Goal: Information Seeking & Learning: Learn about a topic

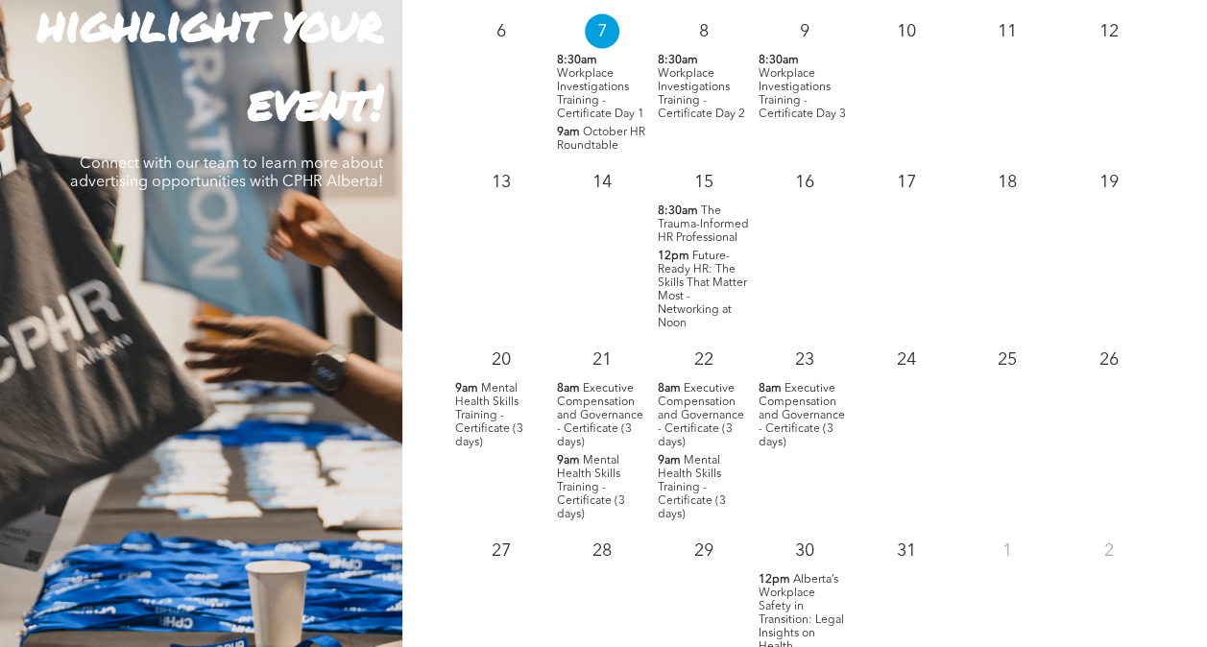
scroll to position [2017, 0]
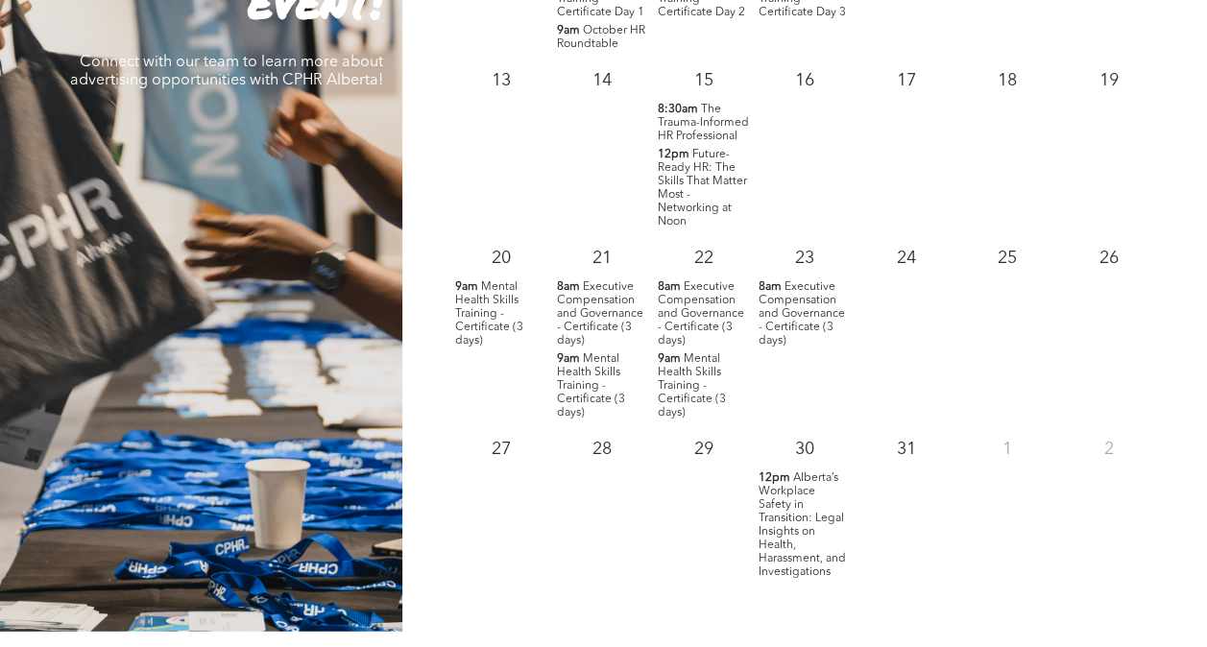
click at [715, 131] on span "The Trauma-Informed HR Professional" at bounding box center [703, 123] width 91 height 38
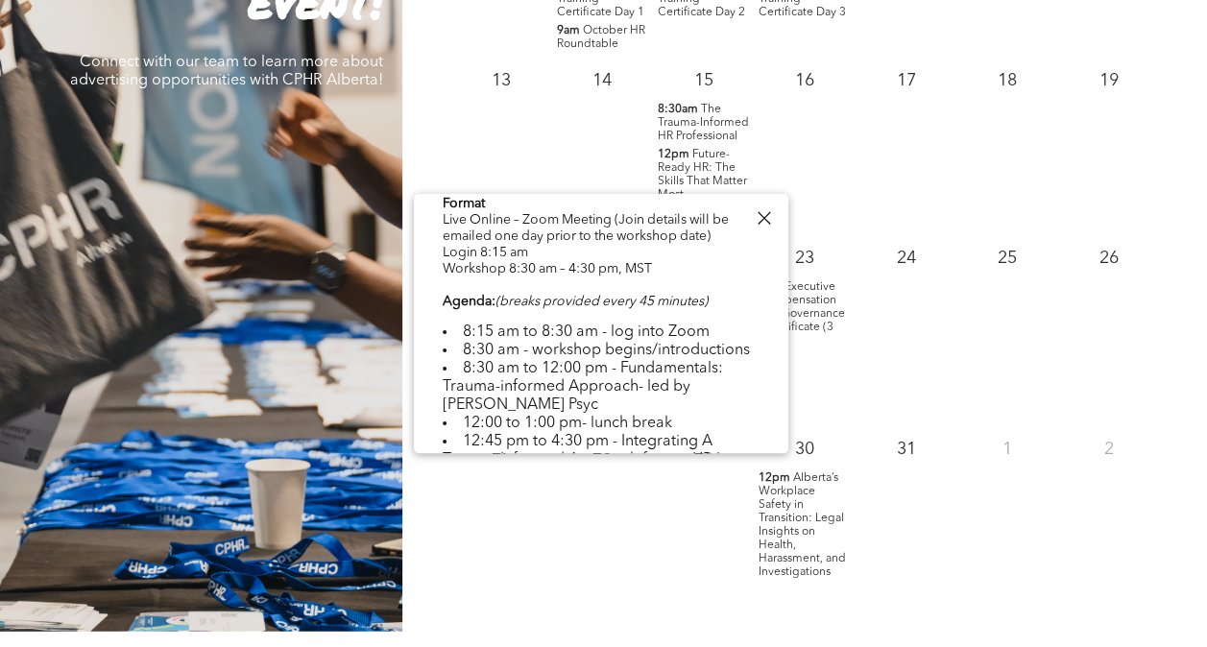
scroll to position [576, 0]
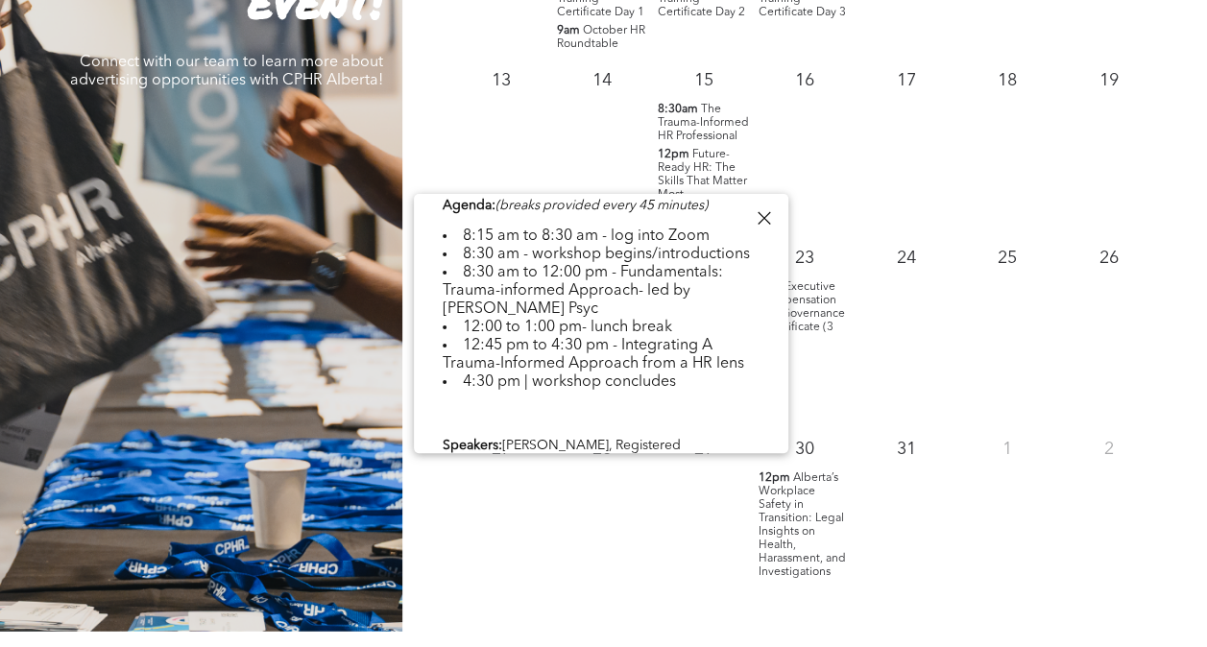
click at [760, 210] on div at bounding box center [764, 219] width 26 height 26
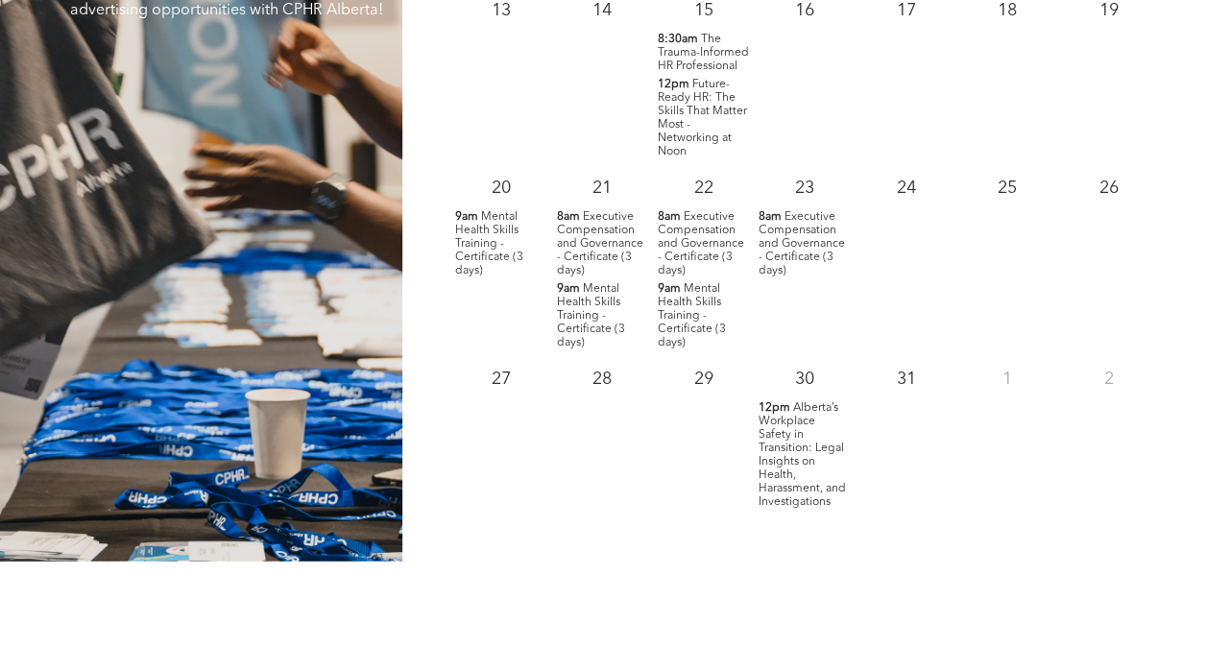
scroll to position [2113, 0]
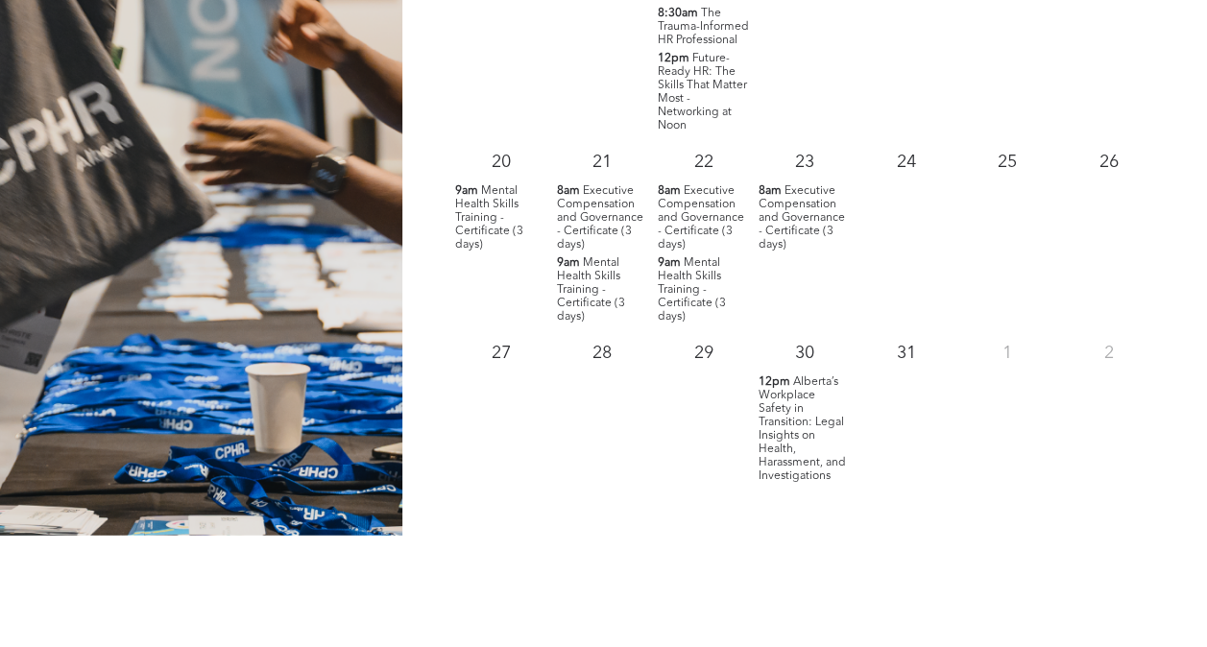
click at [803, 430] on span "Alberta’s Workplace Safety in Transition: Legal Insights on Health, Harassment,…" at bounding box center [802, 430] width 87 height 106
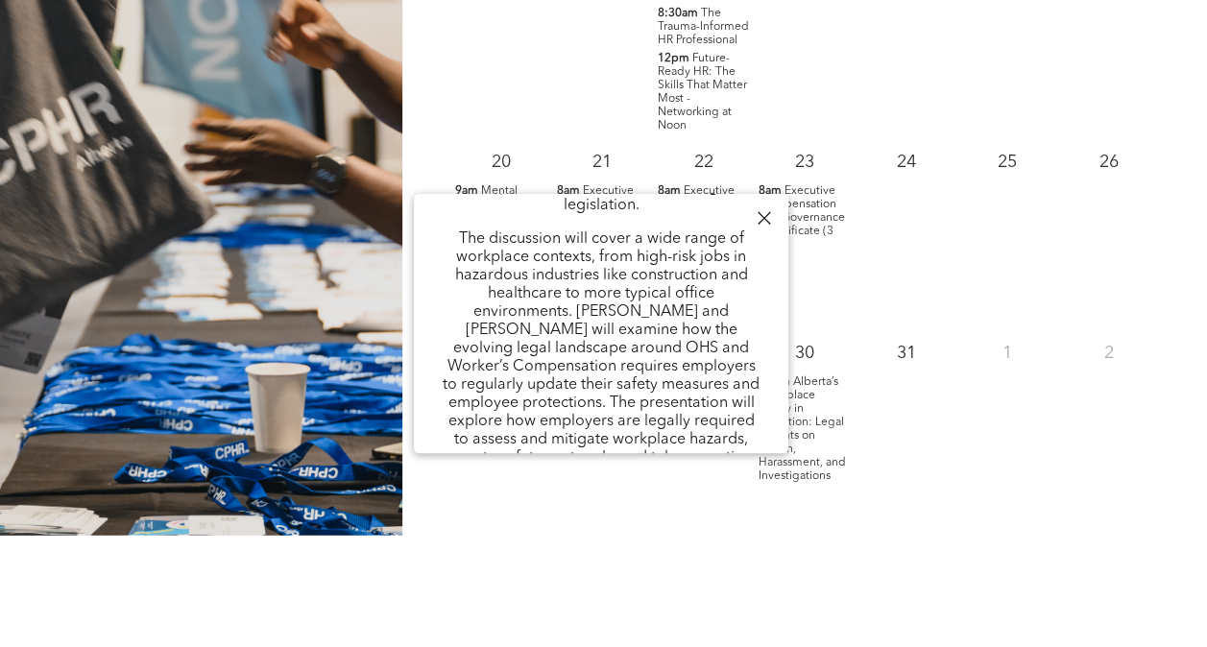
scroll to position [384, 0]
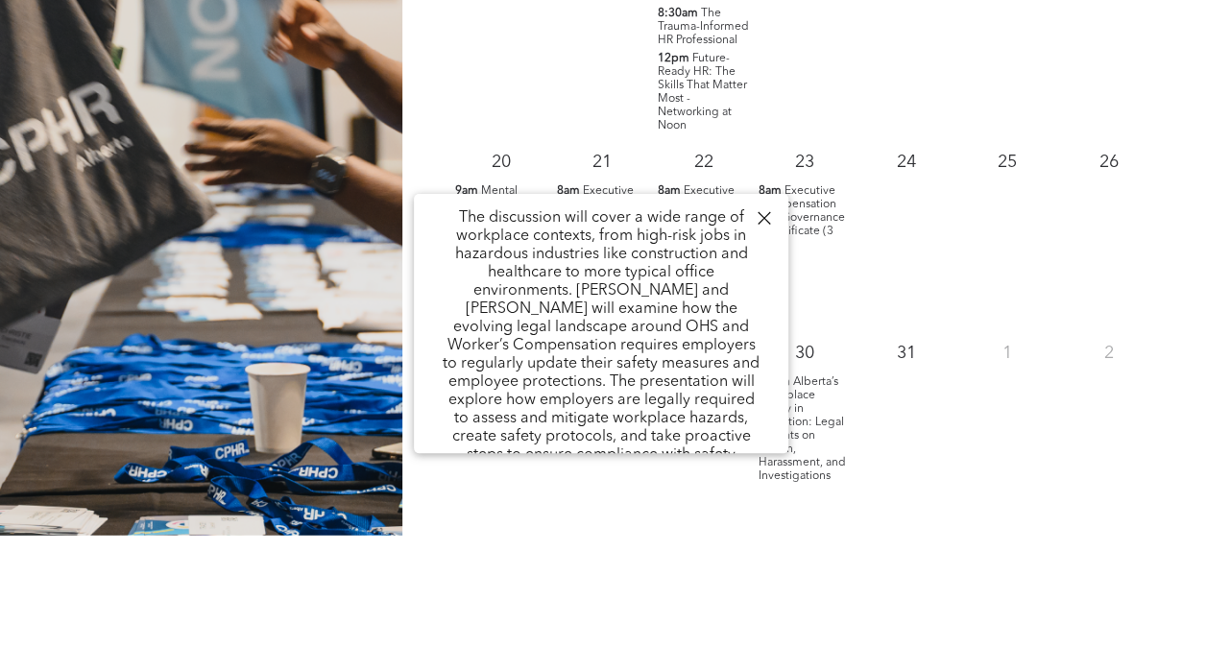
click at [759, 204] on div "Alberta’s Workplace Safety in Transition: Legal Insights on Health, Harassment,…" at bounding box center [601, 428] width 375 height 1236
click at [761, 212] on div at bounding box center [764, 219] width 26 height 26
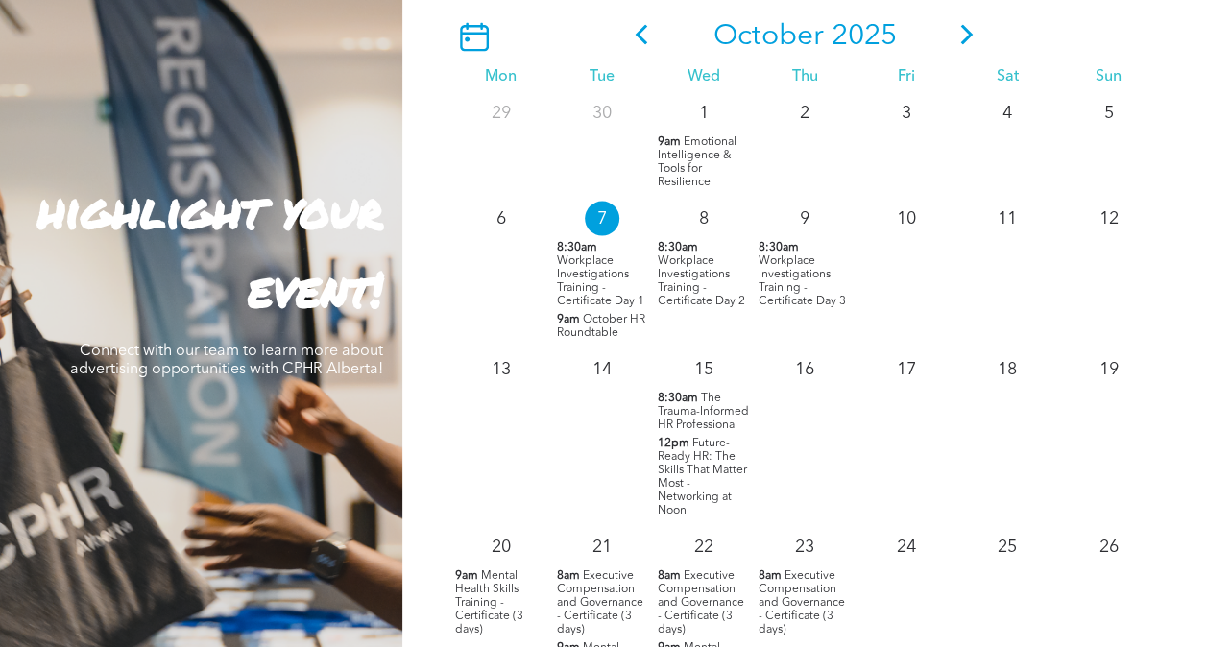
scroll to position [1633, 0]
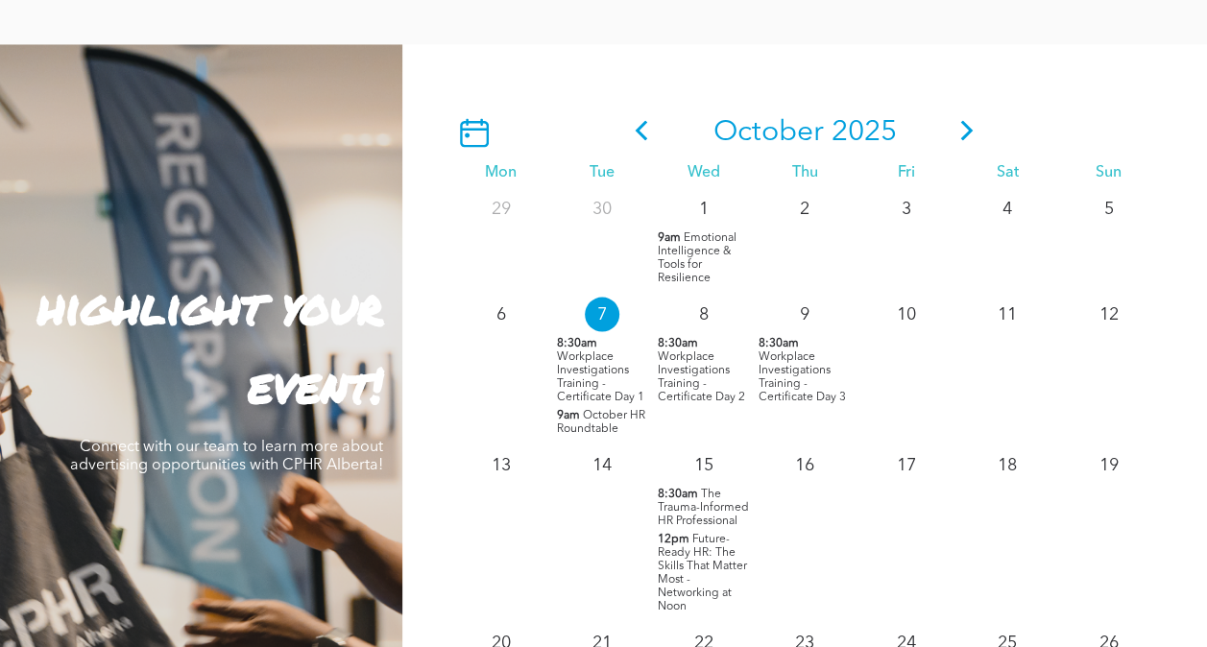
click at [980, 134] on icon at bounding box center [967, 130] width 29 height 20
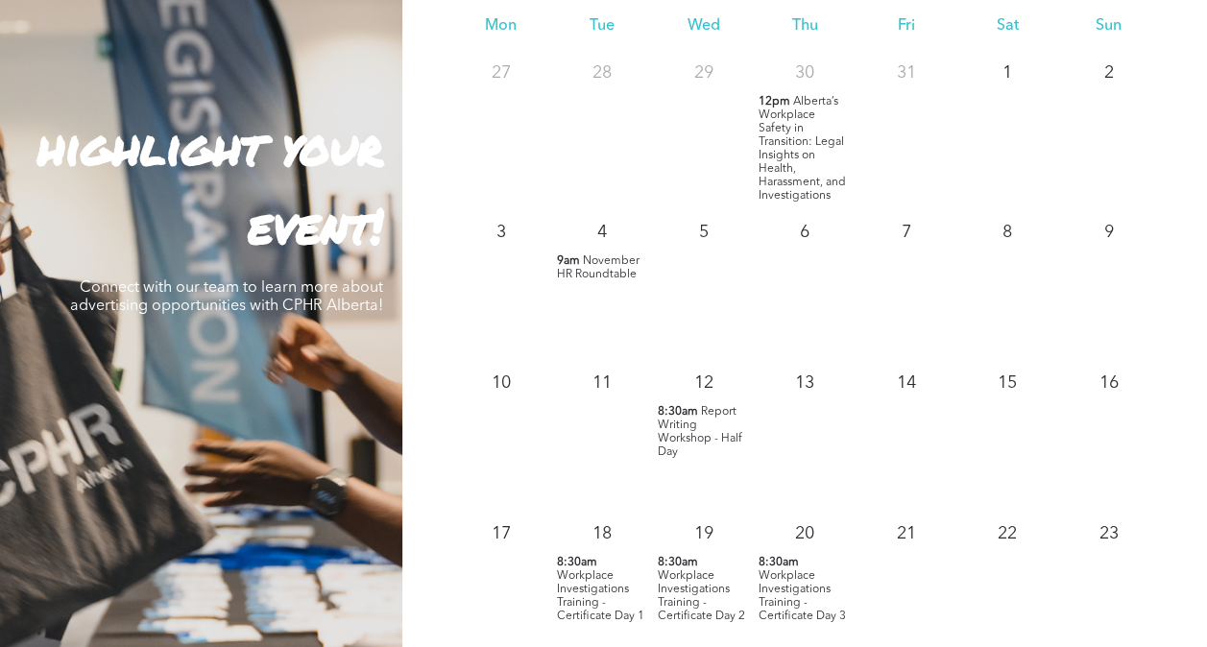
scroll to position [1729, 0]
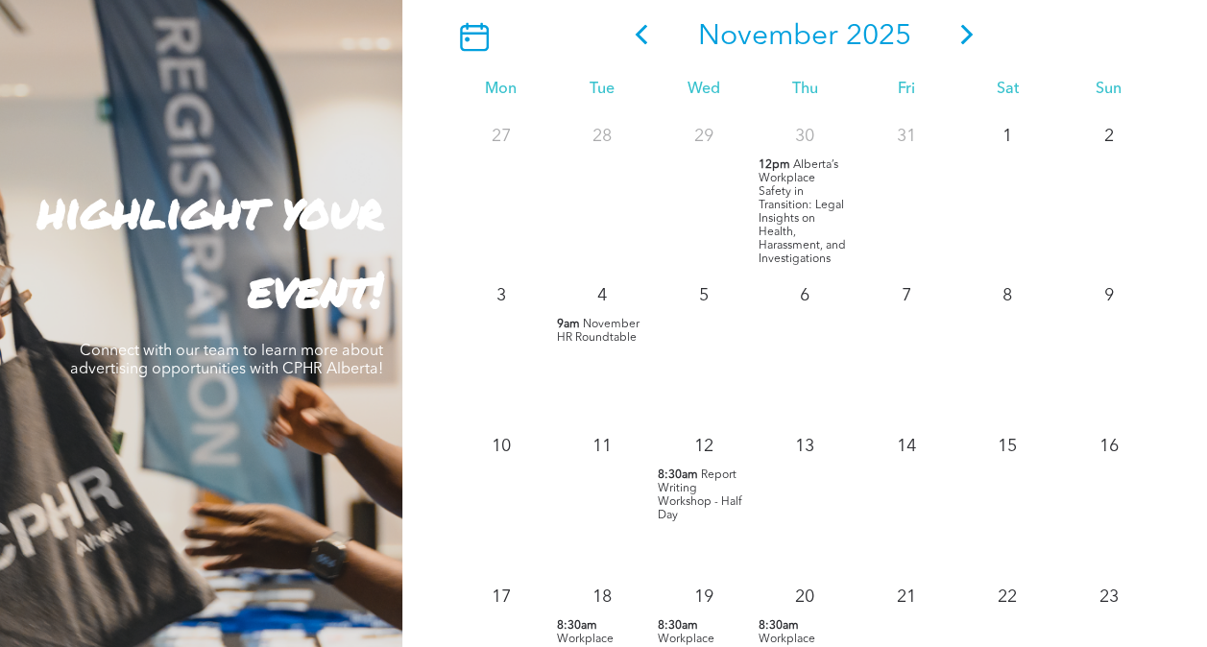
click at [638, 39] on icon at bounding box center [642, 34] width 12 height 20
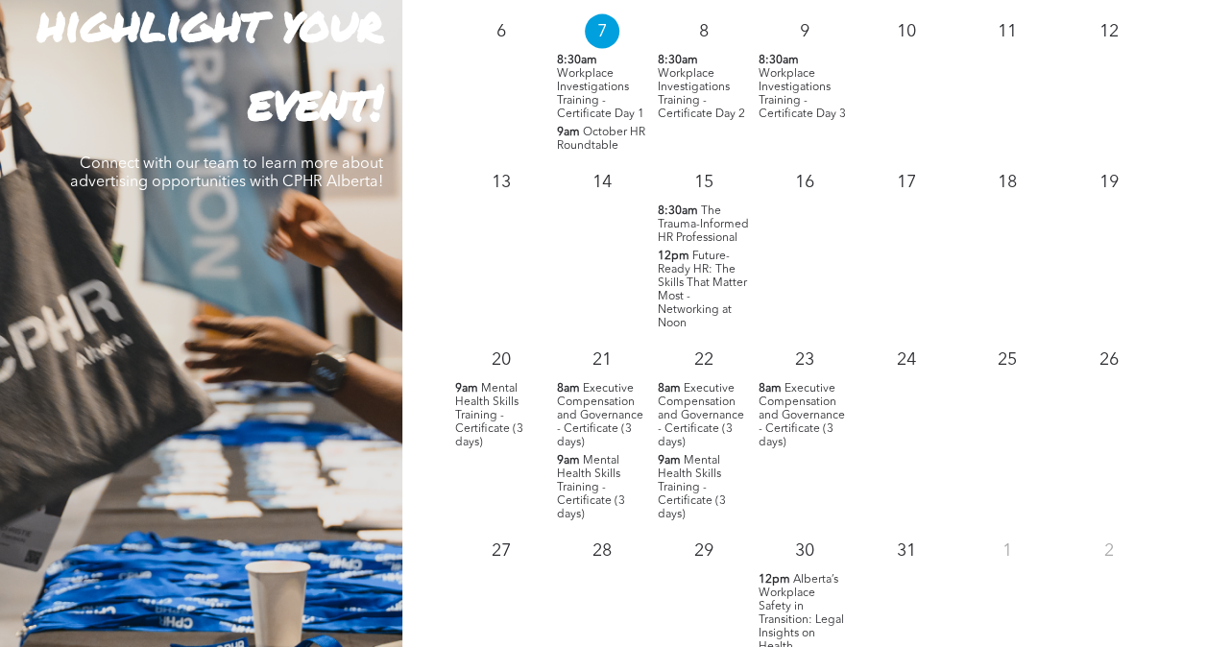
scroll to position [1921, 0]
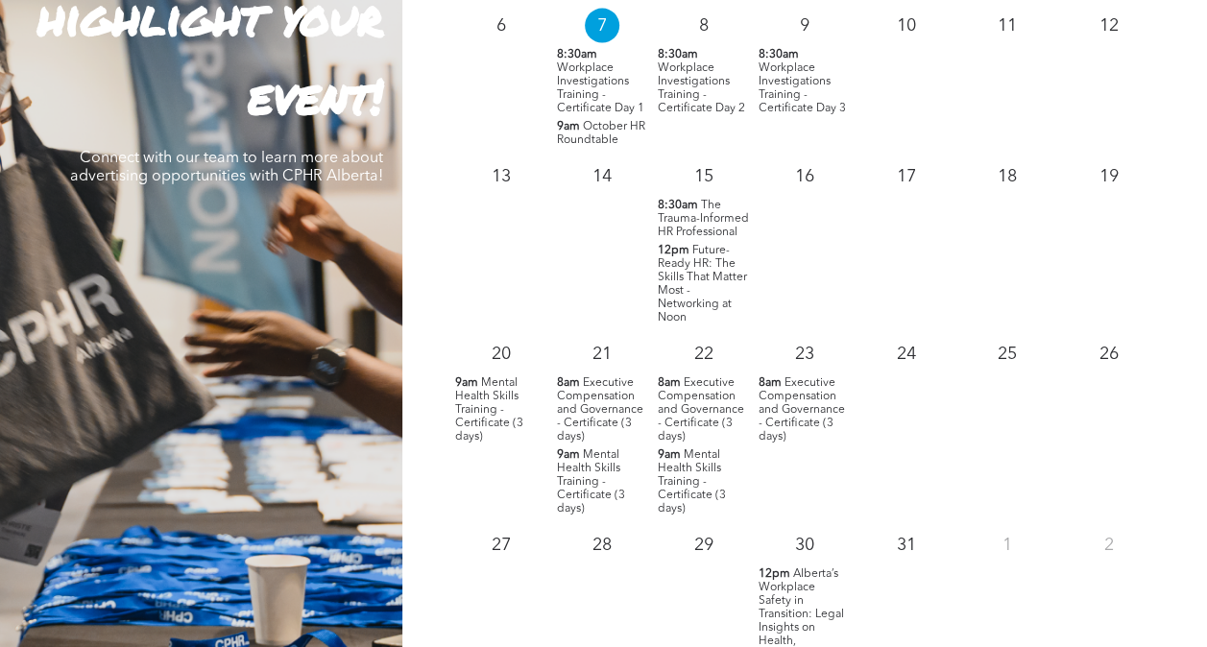
click at [708, 287] on span "Future-Ready HR: The Skills That Matter Most - Networking at Noon" at bounding box center [702, 284] width 89 height 79
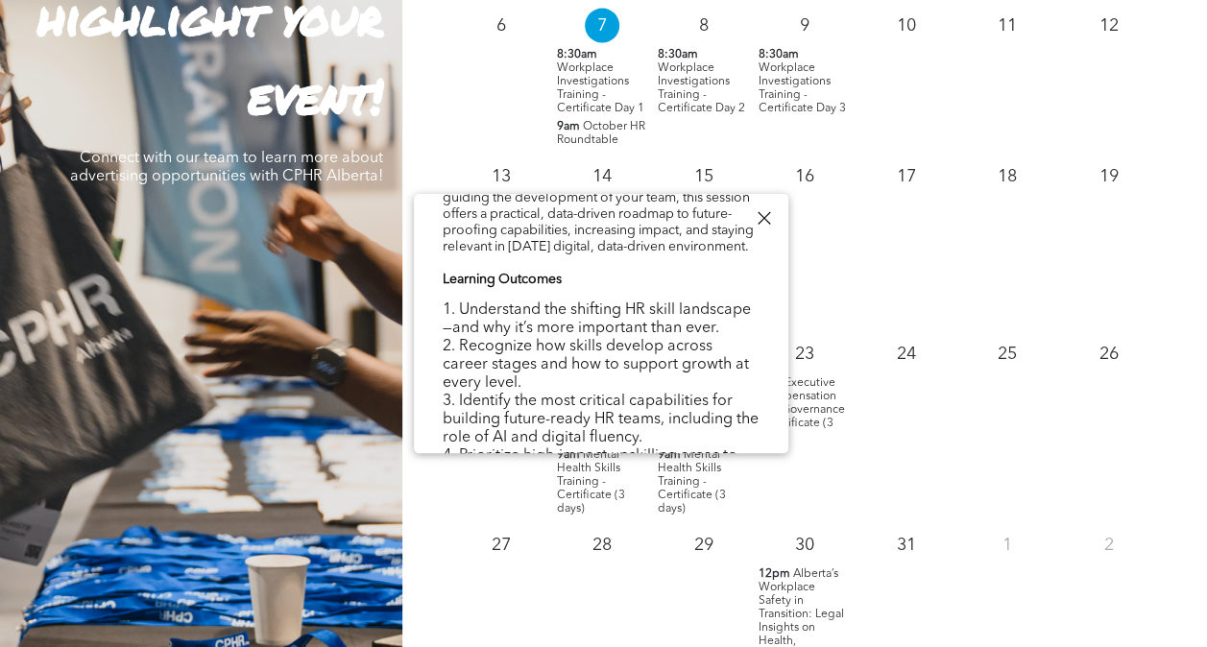
scroll to position [672, 0]
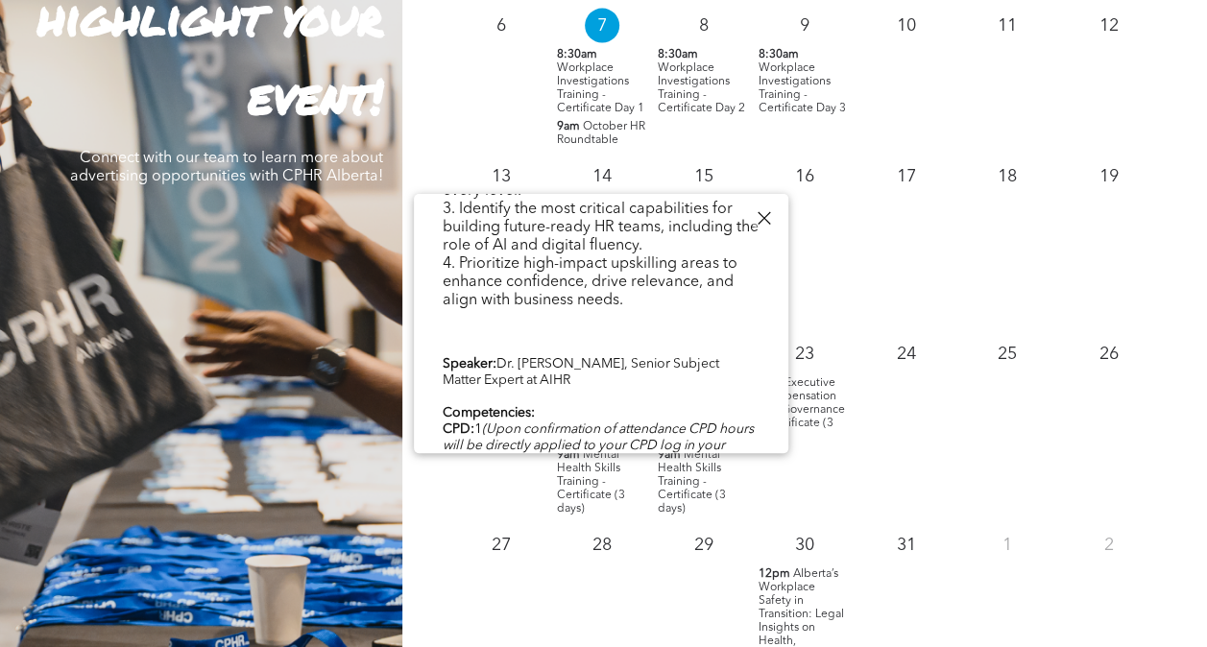
click at [770, 214] on div at bounding box center [764, 219] width 26 height 26
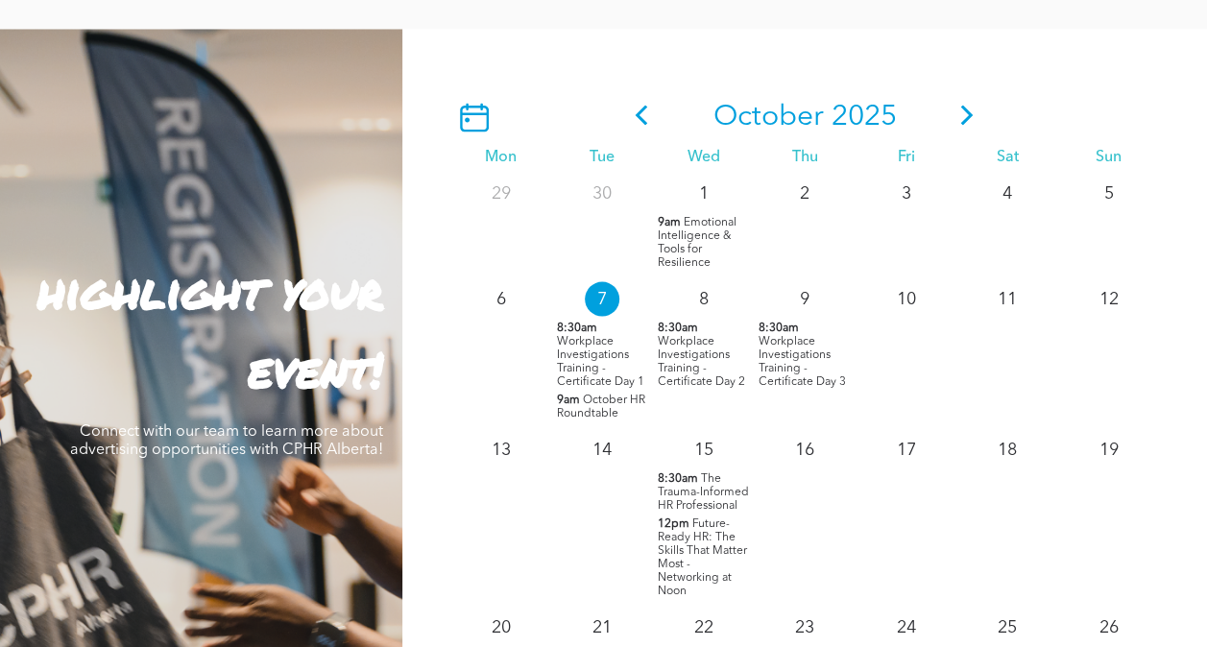
scroll to position [1537, 0]
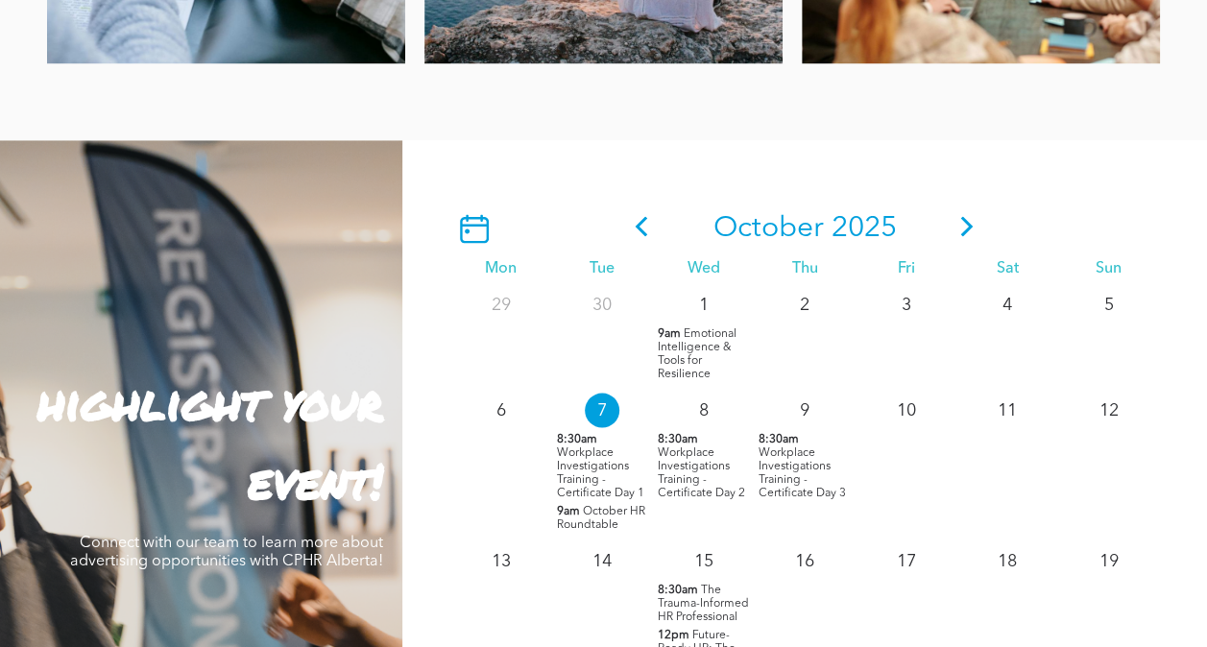
click at [968, 226] on icon at bounding box center [967, 226] width 29 height 20
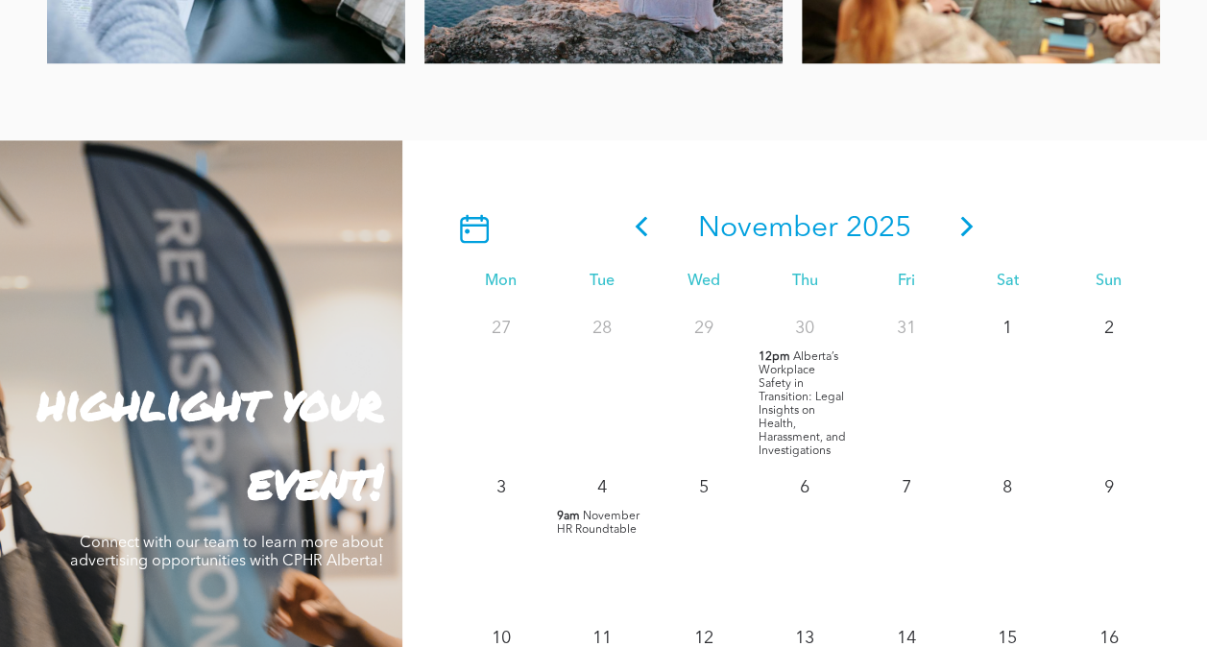
scroll to position [2017, 0]
